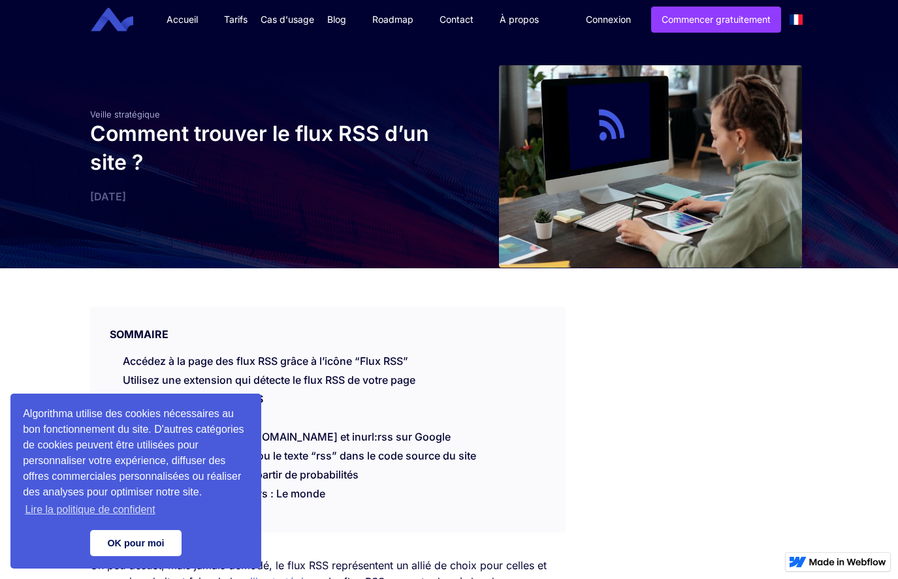
click at [108, 547] on link "OK pour moi" at bounding box center [135, 543] width 91 height 26
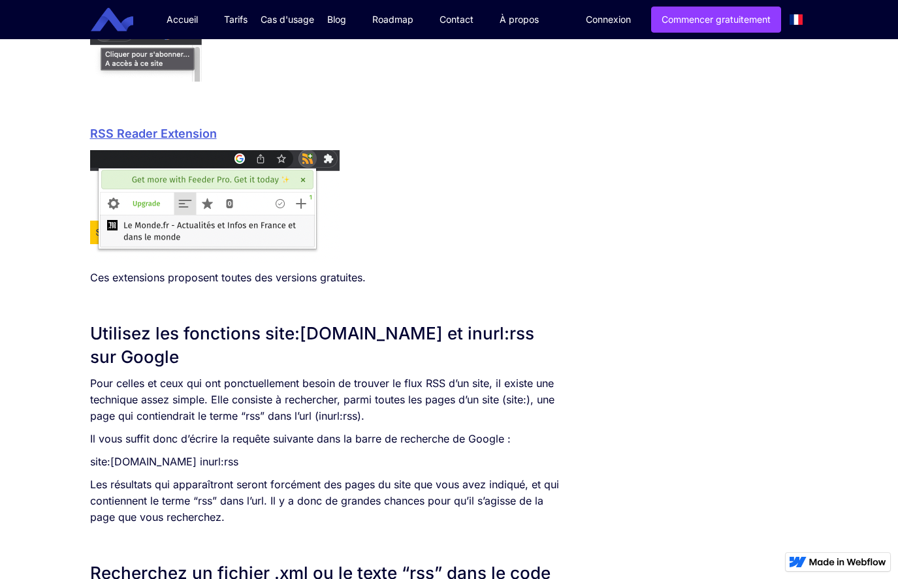
scroll to position [1097, 0]
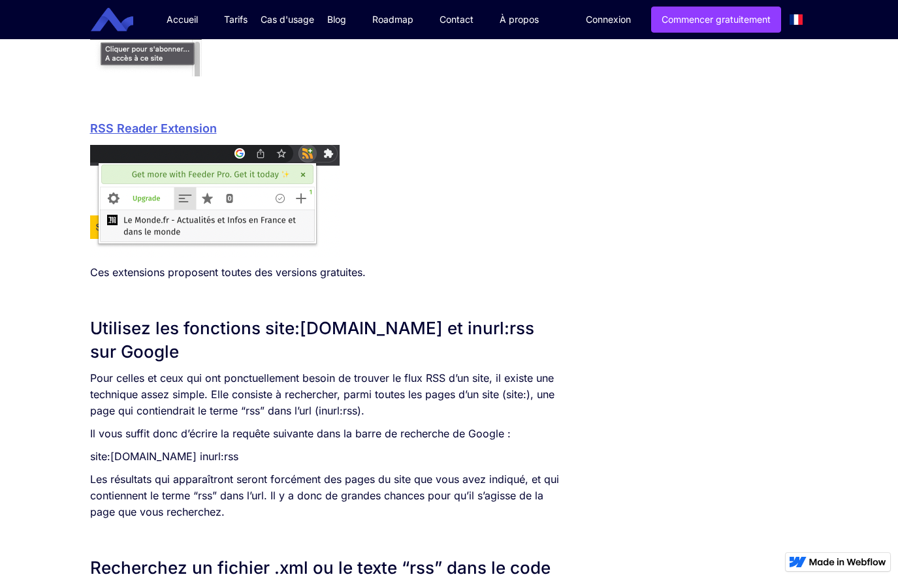
drag, startPoint x: 302, startPoint y: 455, endPoint x: 244, endPoint y: 456, distance: 58.1
click at [244, 456] on p "site:[DOMAIN_NAME] inurl:rss" at bounding box center [327, 457] width 475 height 16
click at [364, 447] on div "Un peu désuet, mais jamais démodé, le flux RSS représentent un allié de choix p…" at bounding box center [327, 491] width 475 height 2062
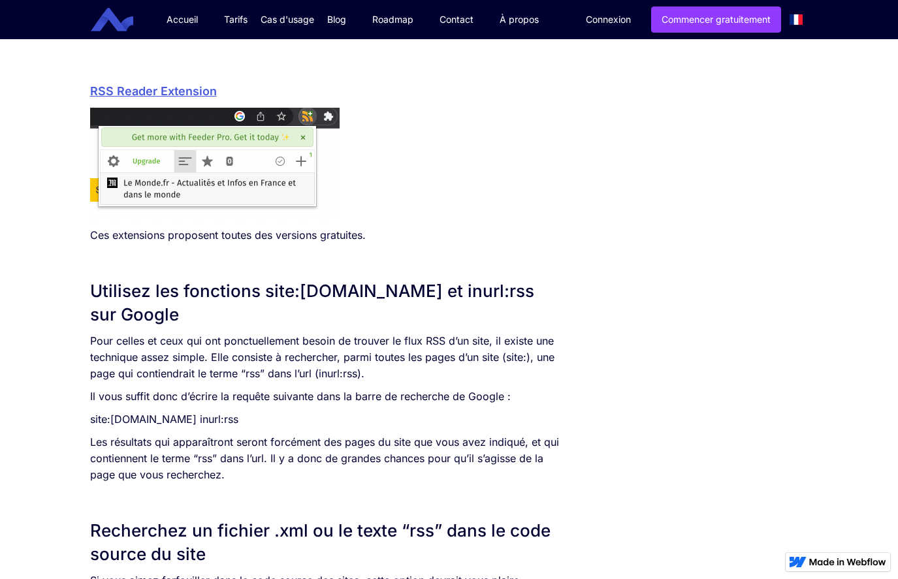
scroll to position [1176, 0]
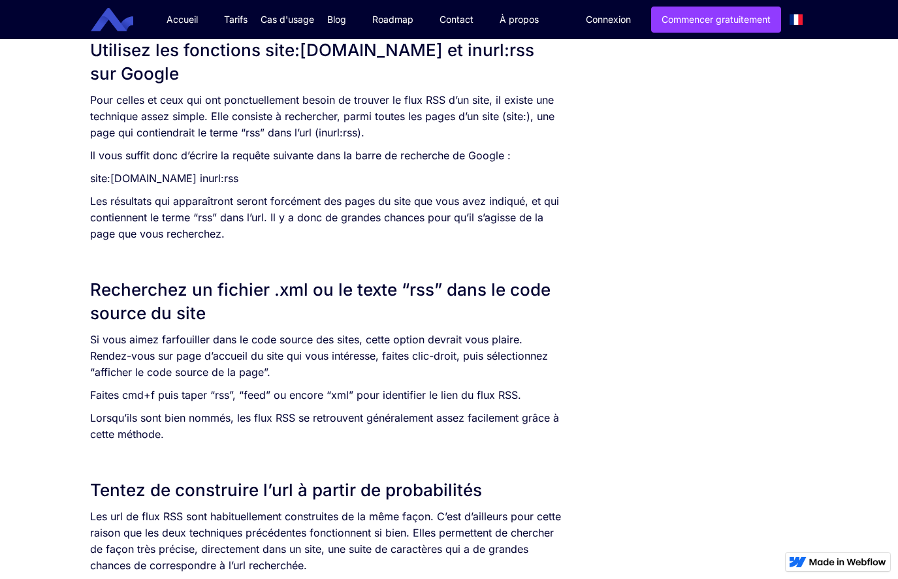
scroll to position [1411, 0]
